Goal: Information Seeking & Learning: Understand process/instructions

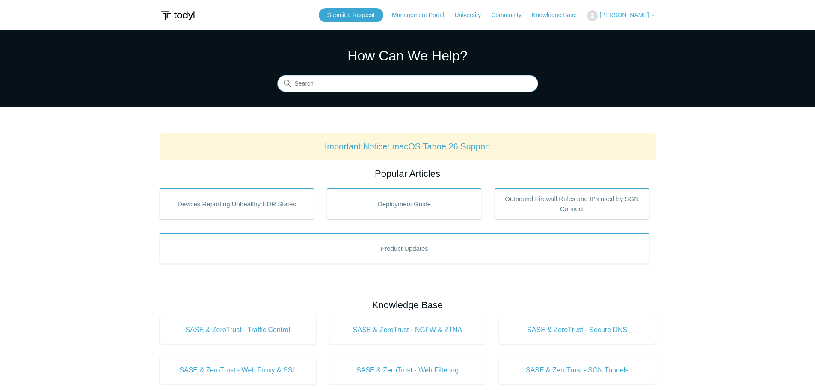
drag, startPoint x: 0, startPoint y: 0, endPoint x: 365, endPoint y: 88, distance: 375.6
click at [365, 88] on input "Search" at bounding box center [407, 83] width 261 height 17
type input "d"
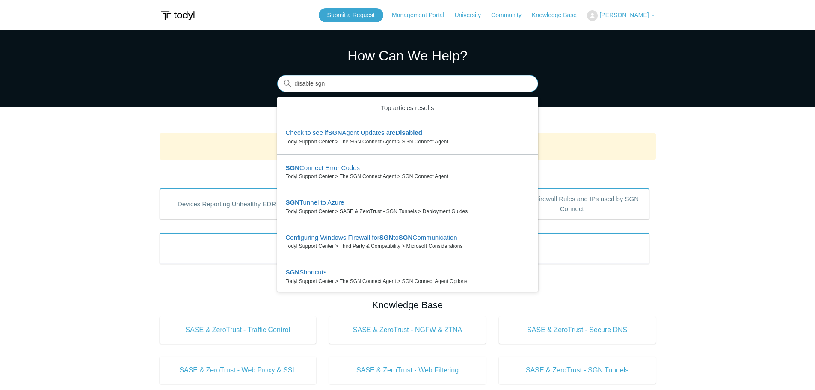
type input "disable sgn"
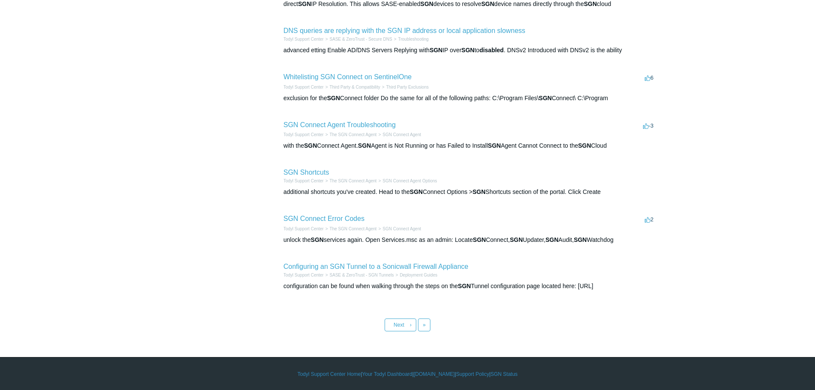
scroll to position [275, 0]
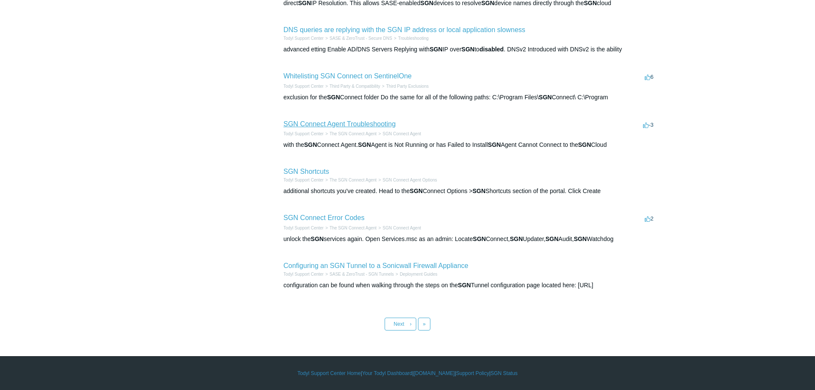
click at [363, 125] on link "SGN Connect Agent Troubleshooting" at bounding box center [339, 123] width 112 height 7
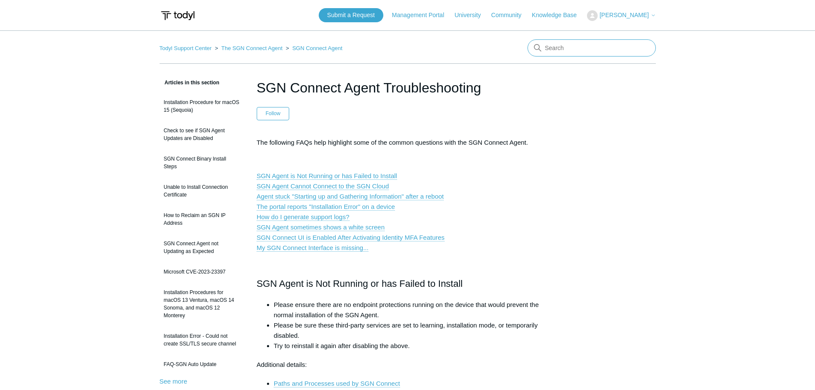
click at [567, 47] on input "Search" at bounding box center [591, 47] width 128 height 17
type input "maintencance key"
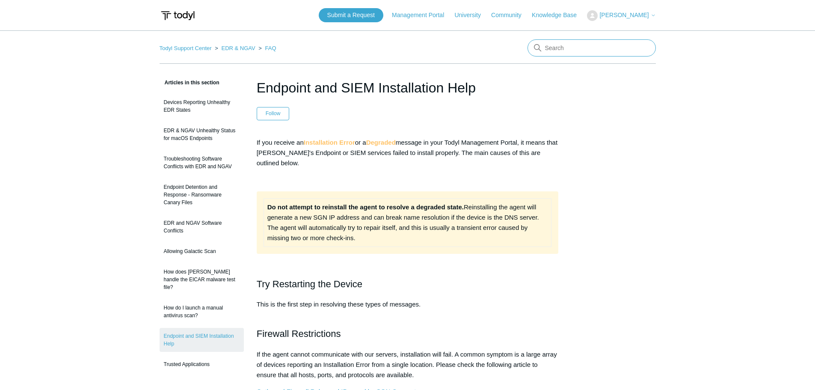
click at [554, 49] on input "Search" at bounding box center [591, 47] width 128 height 17
type input "uninstall"
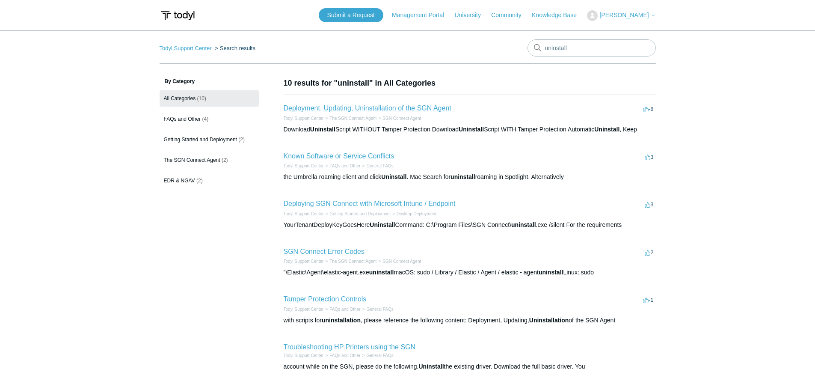
click at [351, 109] on link "Deployment, Updating, Uninstallation of the SGN Agent" at bounding box center [367, 107] width 168 height 7
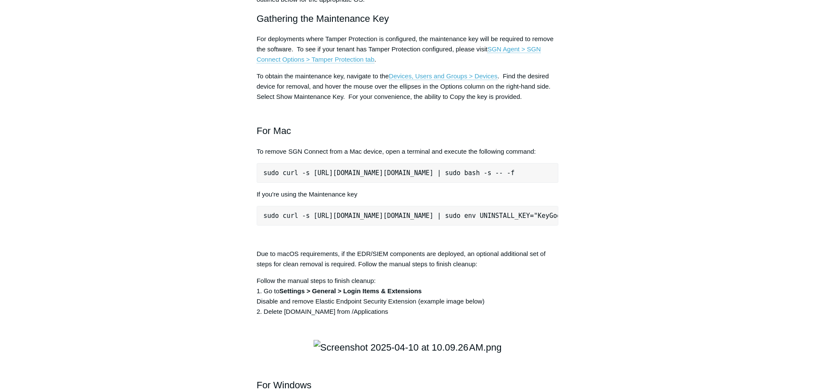
scroll to position [1069, 0]
